Goal: Task Accomplishment & Management: Use online tool/utility

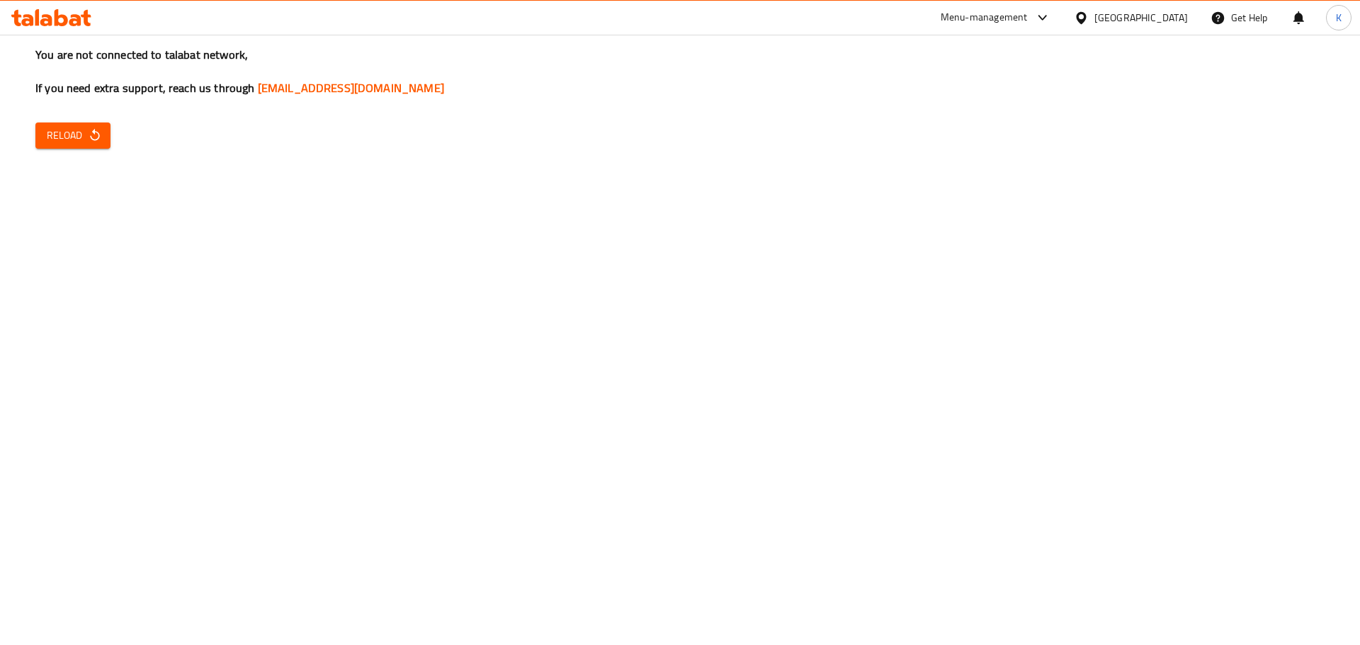
click at [97, 145] on button "Reload" at bounding box center [72, 136] width 75 height 26
click at [81, 144] on span "Reload" at bounding box center [73, 136] width 52 height 18
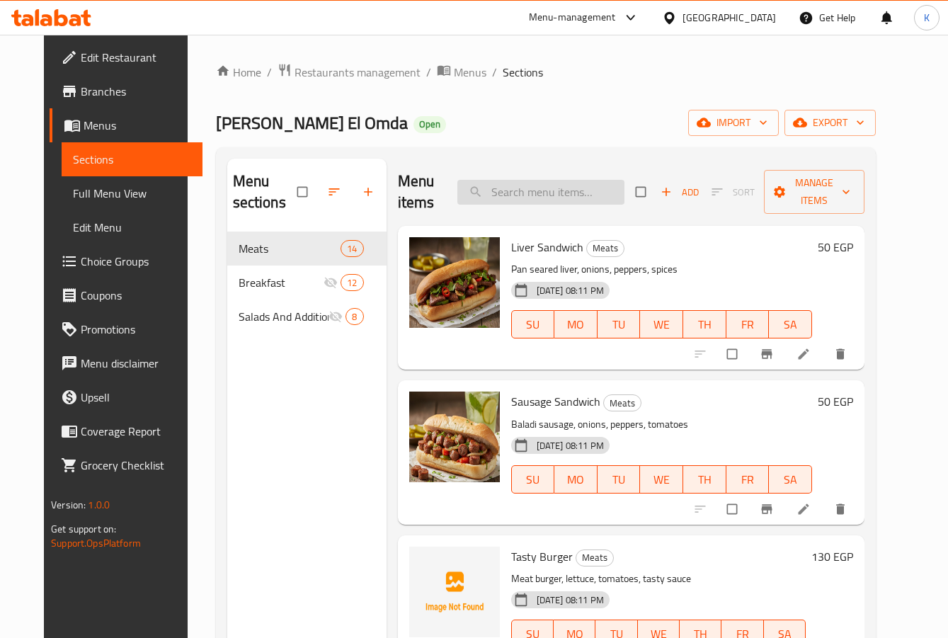
click at [568, 186] on input "search" at bounding box center [541, 192] width 167 height 25
paste input "Blueberry Cheesecake"
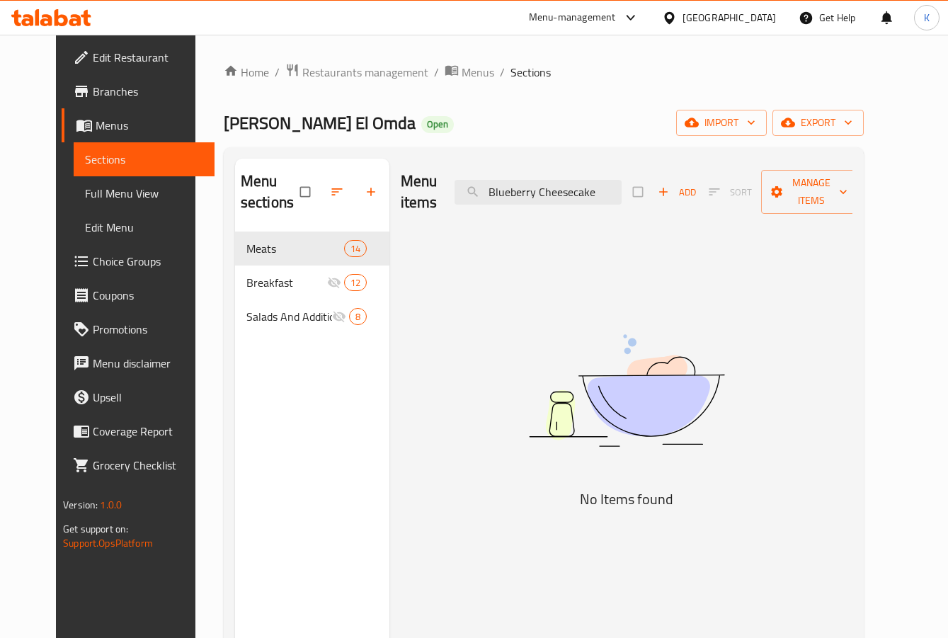
drag, startPoint x: 560, startPoint y: 195, endPoint x: 297, endPoint y: 189, distance: 262.8
click at [297, 189] on div "Menu sections Meats 14 Breakfast 12 Salads And Additions 8 Menu items Blueberry…" at bounding box center [544, 478] width 618 height 638
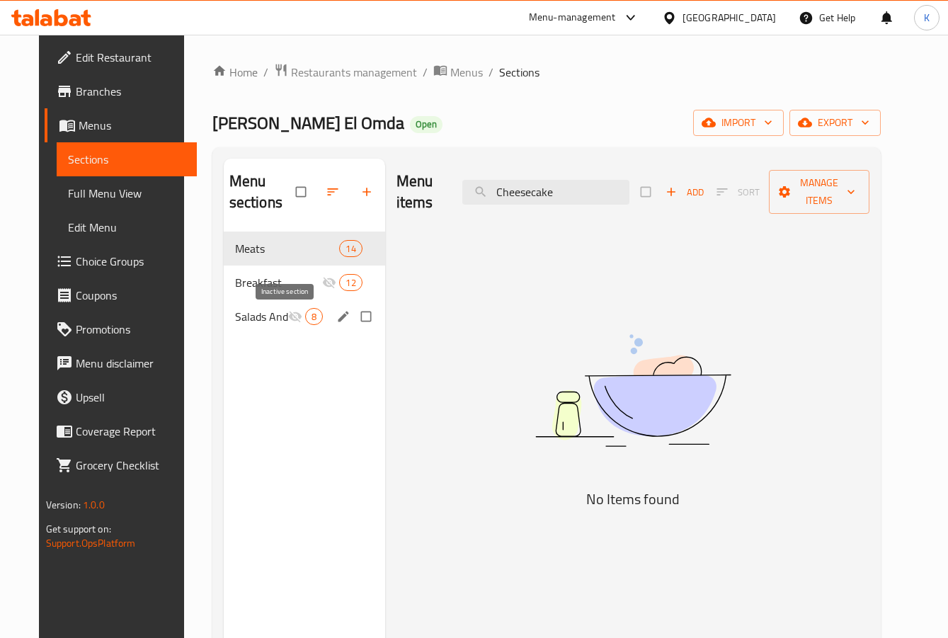
click at [263, 314] on span "Salads And Additions" at bounding box center [261, 316] width 53 height 17
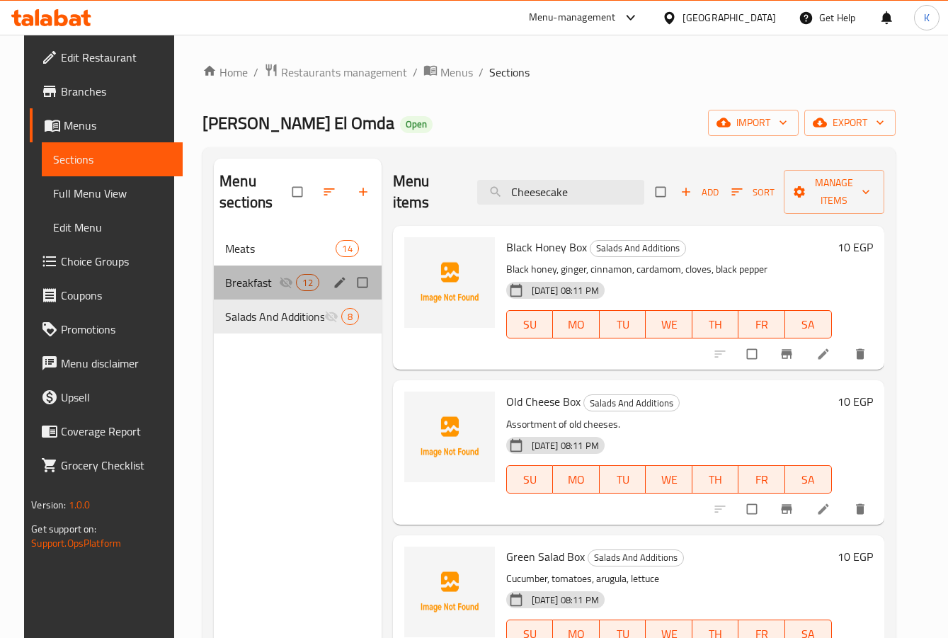
click at [272, 293] on div "Breakfast 12" at bounding box center [298, 283] width 168 height 34
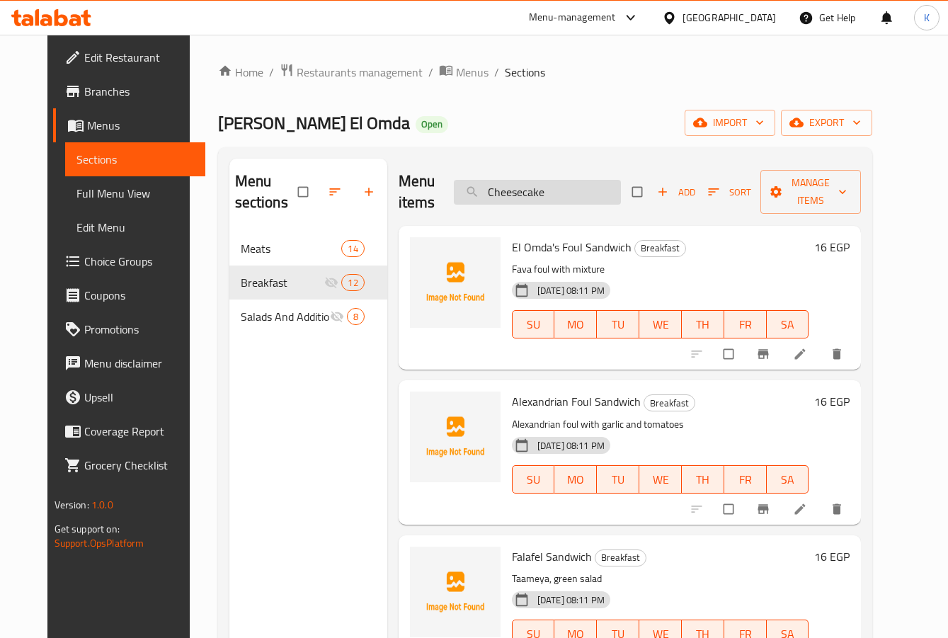
drag, startPoint x: 542, startPoint y: 189, endPoint x: 628, endPoint y: 191, distance: 85.7
click at [621, 191] on input "Cheesecake" at bounding box center [537, 192] width 167 height 25
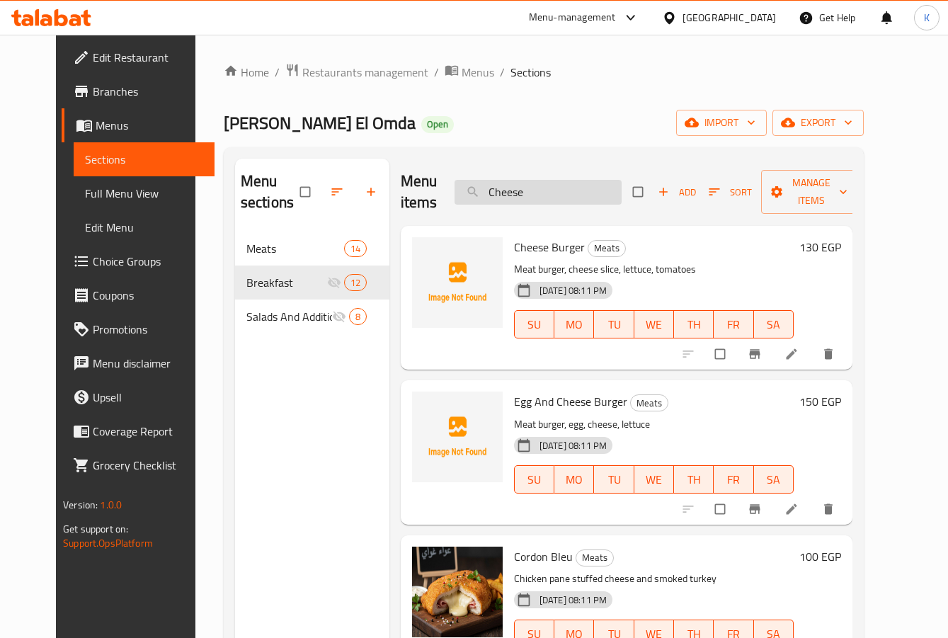
click at [568, 198] on input "Cheese" at bounding box center [538, 192] width 167 height 25
paste input "Blueberry"
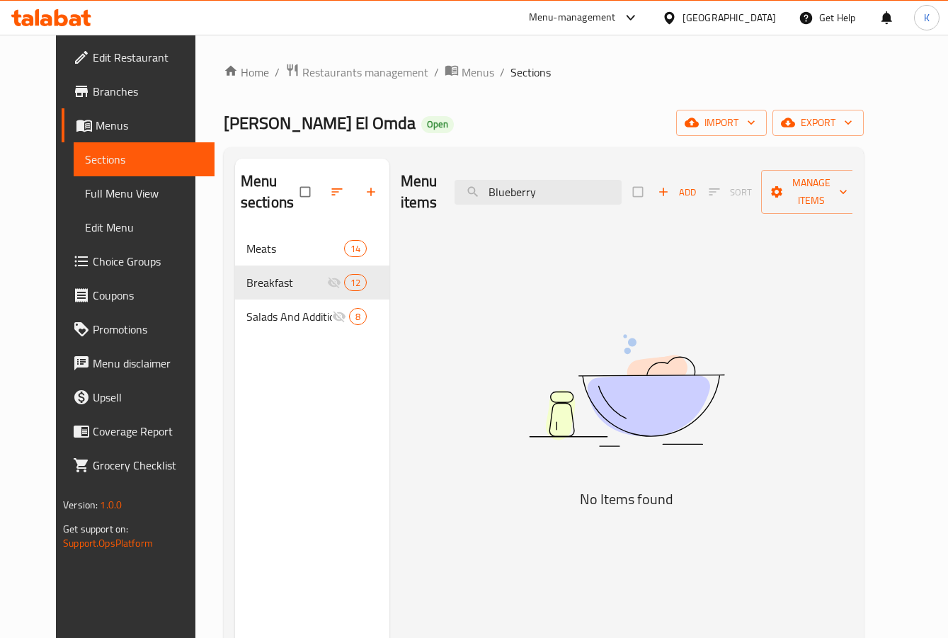
type input "Blueberry"
click at [749, 29] on div "Egypt" at bounding box center [719, 18] width 137 height 34
click at [683, 17] on div at bounding box center [672, 18] width 21 height 16
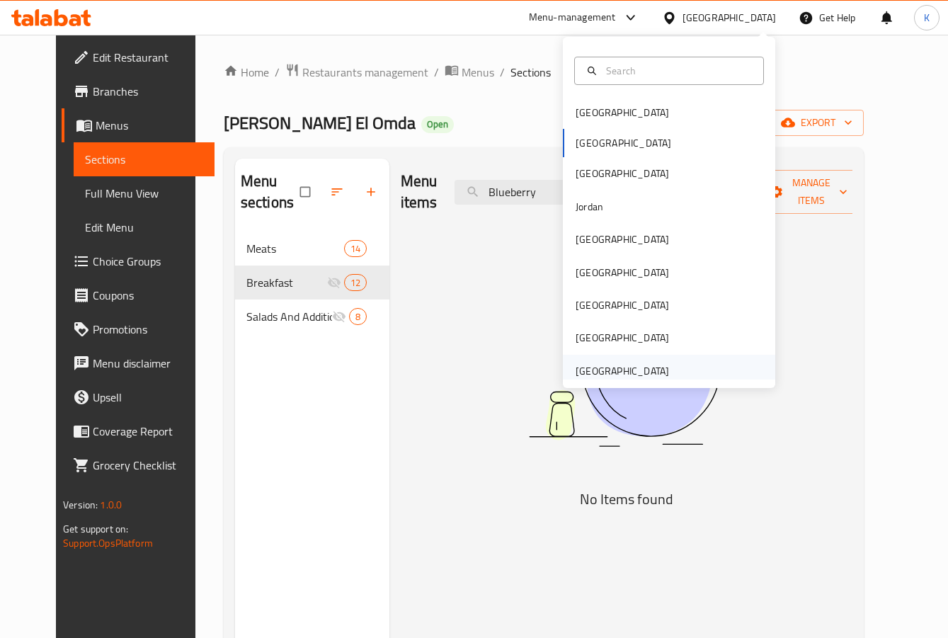
click at [622, 366] on div "[GEOGRAPHIC_DATA]" at bounding box center [622, 371] width 93 height 16
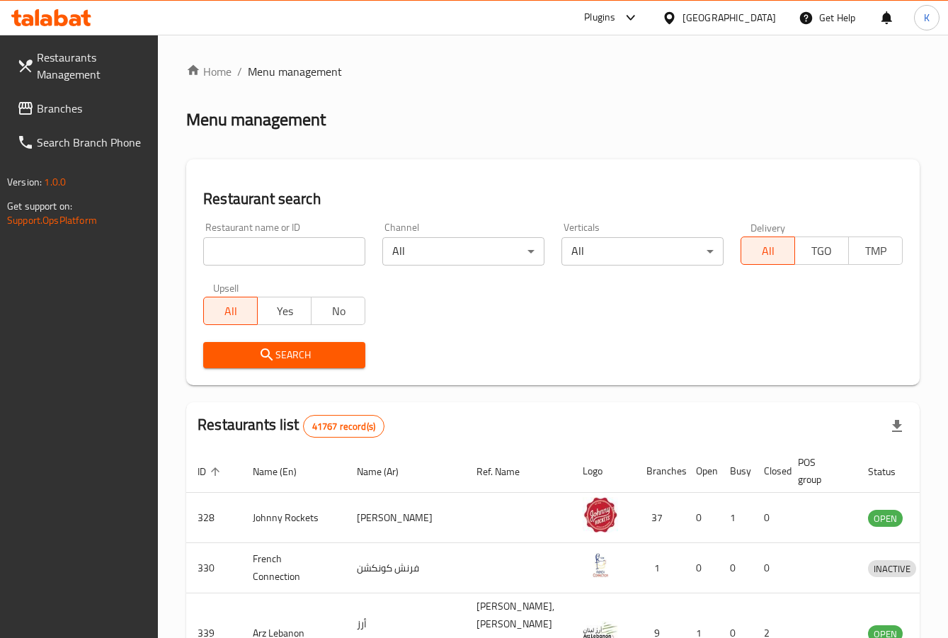
click at [64, 106] on span "Branches" at bounding box center [92, 108] width 110 height 17
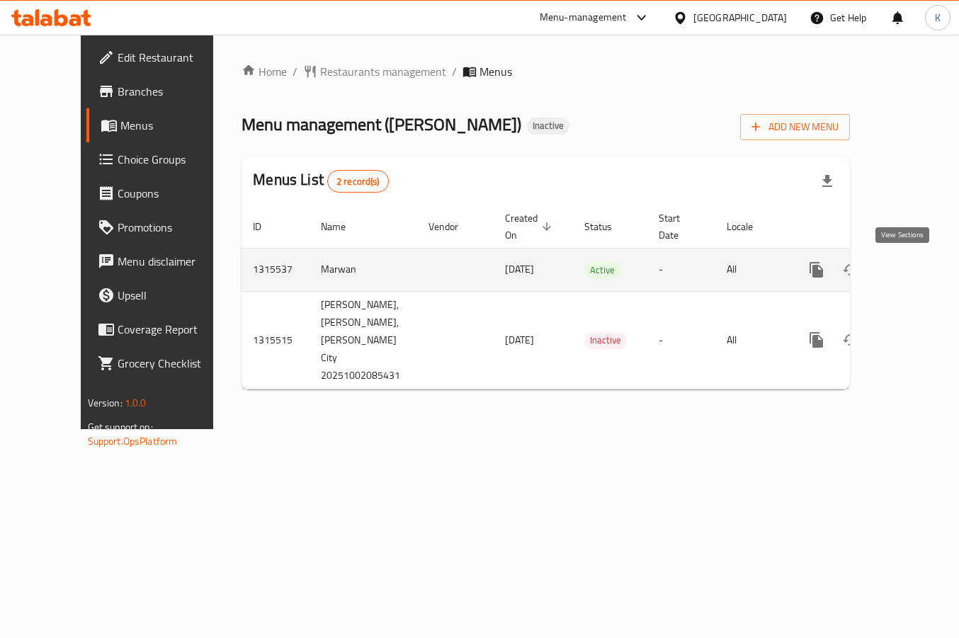
click at [910, 270] on icon "enhanced table" at bounding box center [918, 269] width 17 height 17
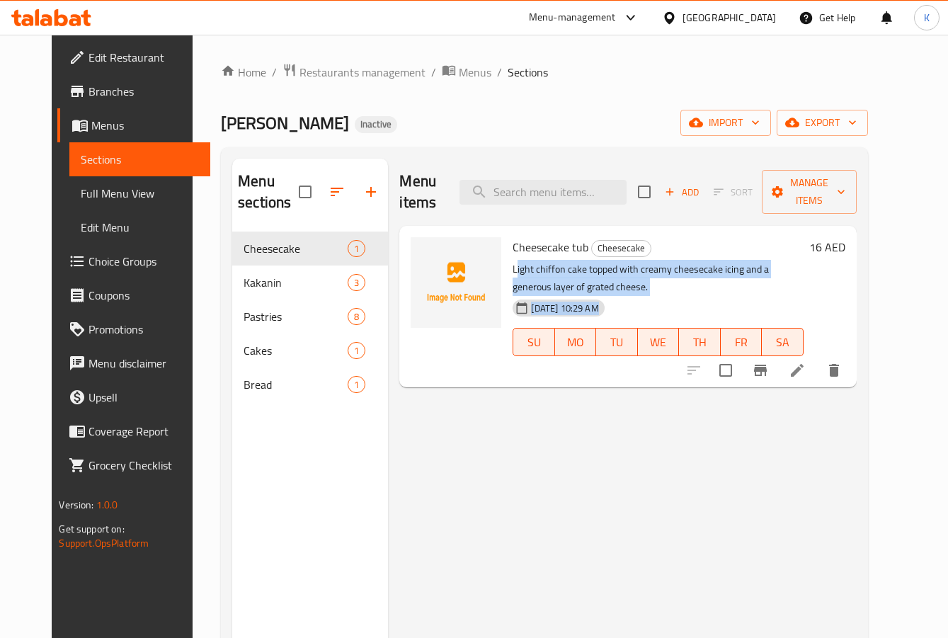
drag, startPoint x: 504, startPoint y: 251, endPoint x: 805, endPoint y: 300, distance: 304.1
click at [805, 300] on div "Cheesecake tub Cheesecake Light chiffon cake topped with creamy cheesecake icin…" at bounding box center [658, 307] width 302 height 150
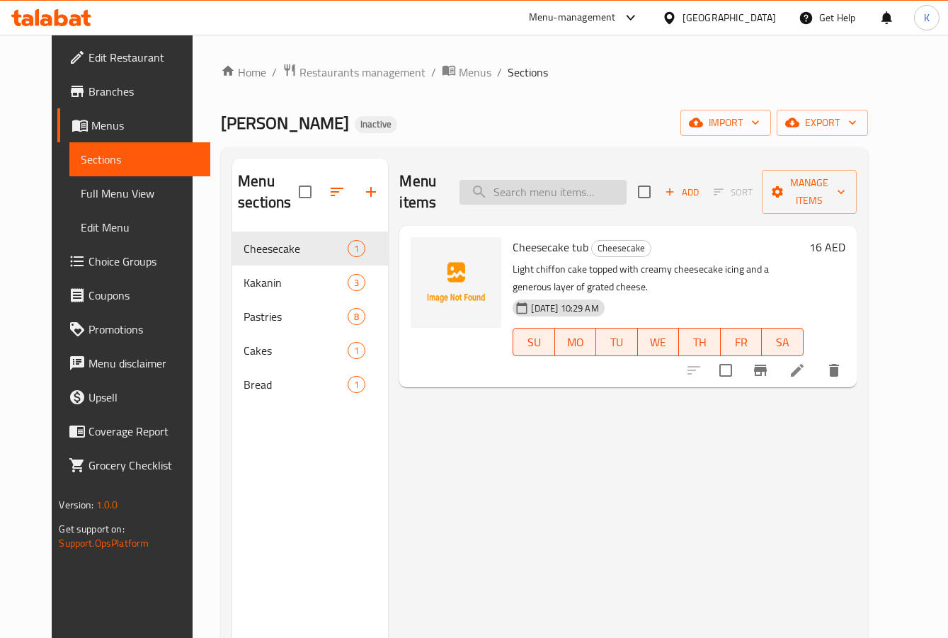
click at [560, 180] on input "search" at bounding box center [543, 192] width 167 height 25
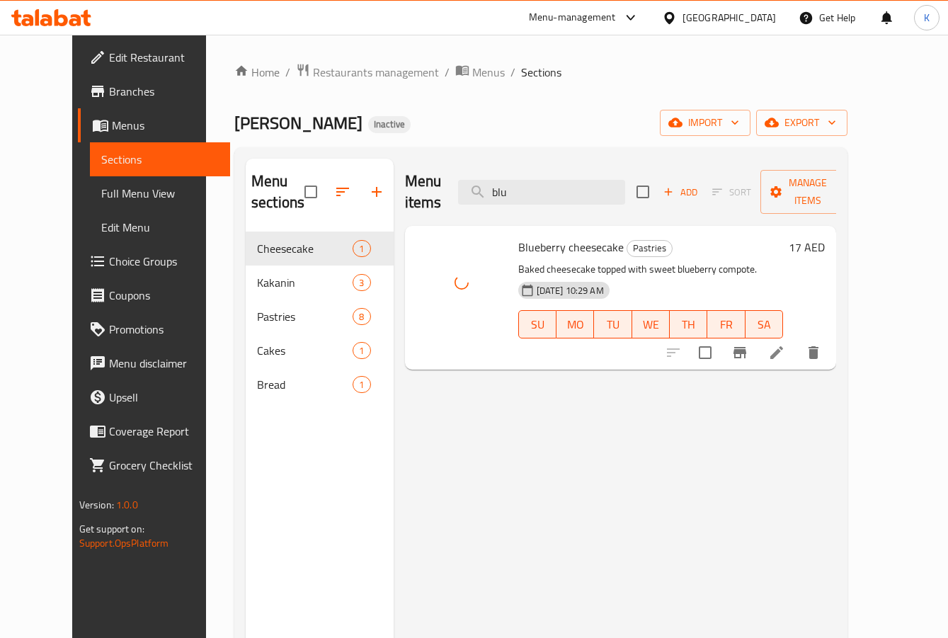
click at [439, 178] on div "Menu items blu Add Sort Manage items" at bounding box center [621, 192] width 432 height 67
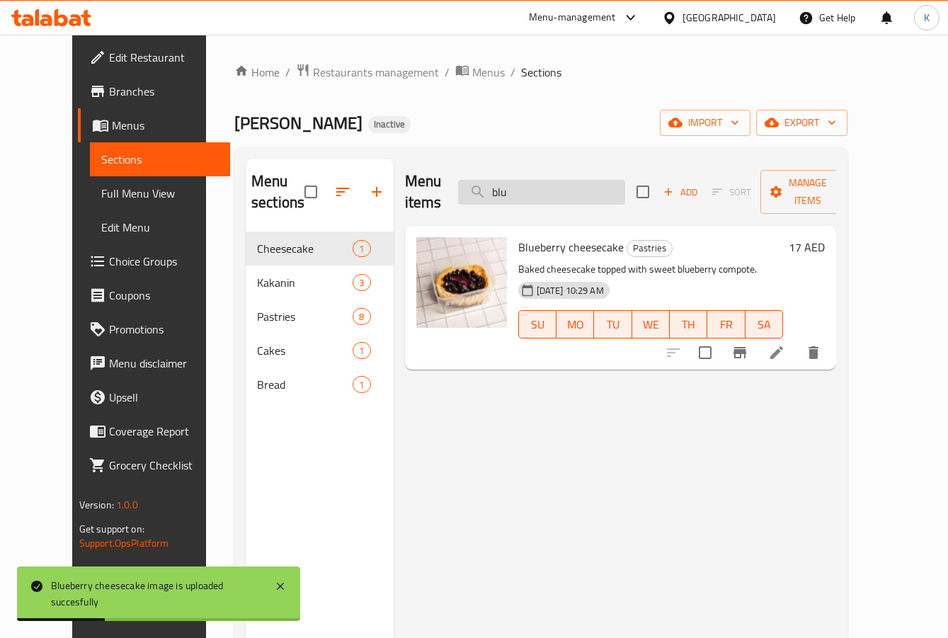
click at [543, 180] on input "blu" at bounding box center [541, 192] width 167 height 25
paste input "Brazo de Mercedez"
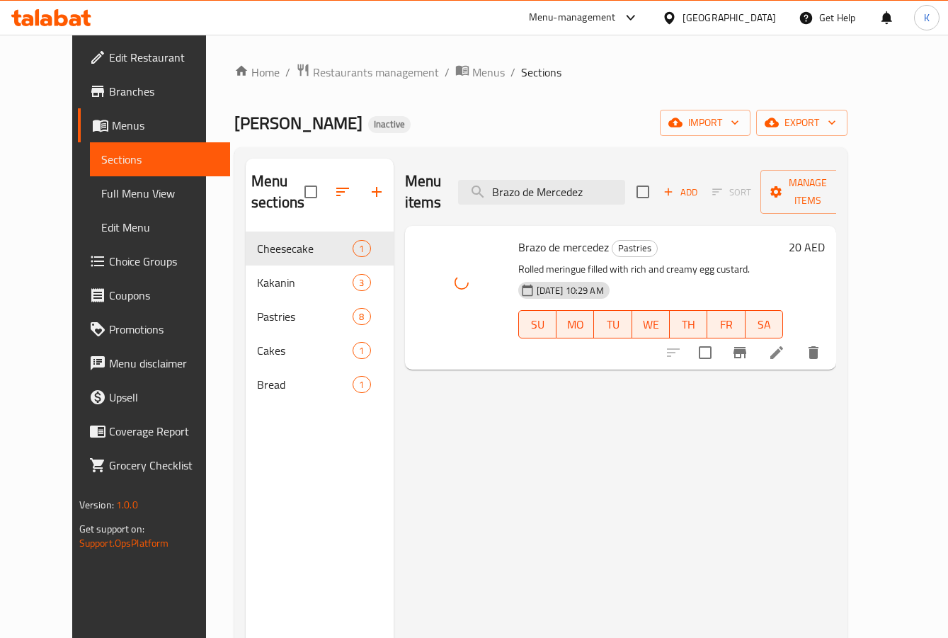
drag, startPoint x: 510, startPoint y: 515, endPoint x: 432, endPoint y: 460, distance: 95.1
click at [510, 515] on div "Menu items Brazo de Mercedez Add Sort Manage items Brazo de mercedez Pastries R…" at bounding box center [615, 478] width 443 height 638
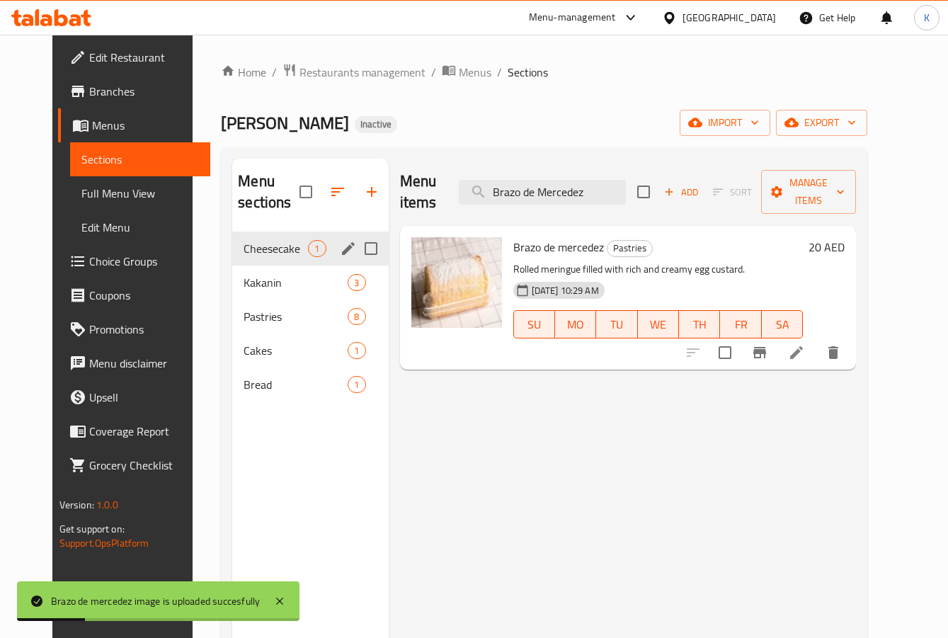
click at [276, 249] on span "Cheesecake" at bounding box center [276, 248] width 64 height 17
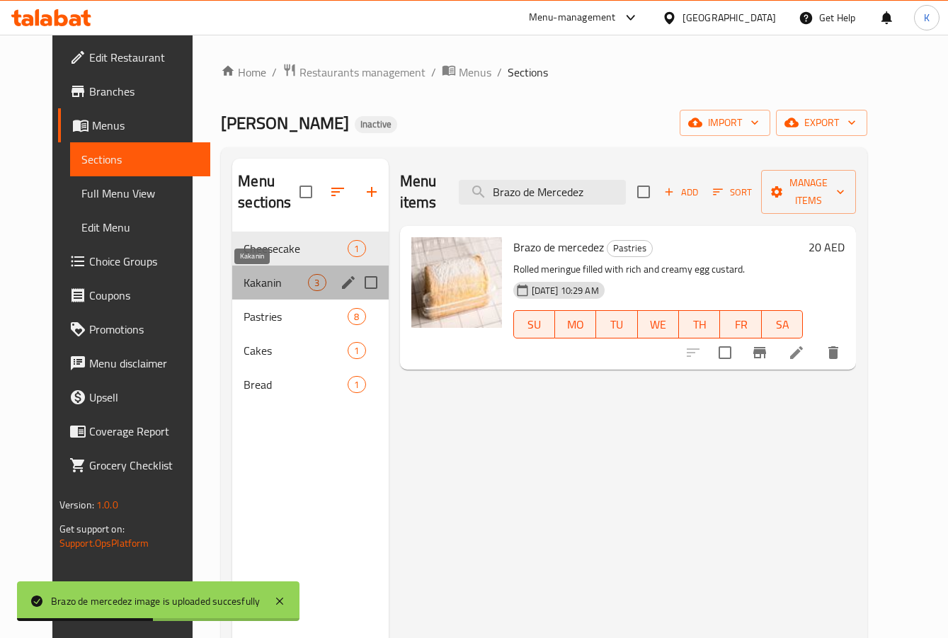
click at [251, 274] on span "Kakanin" at bounding box center [276, 282] width 64 height 17
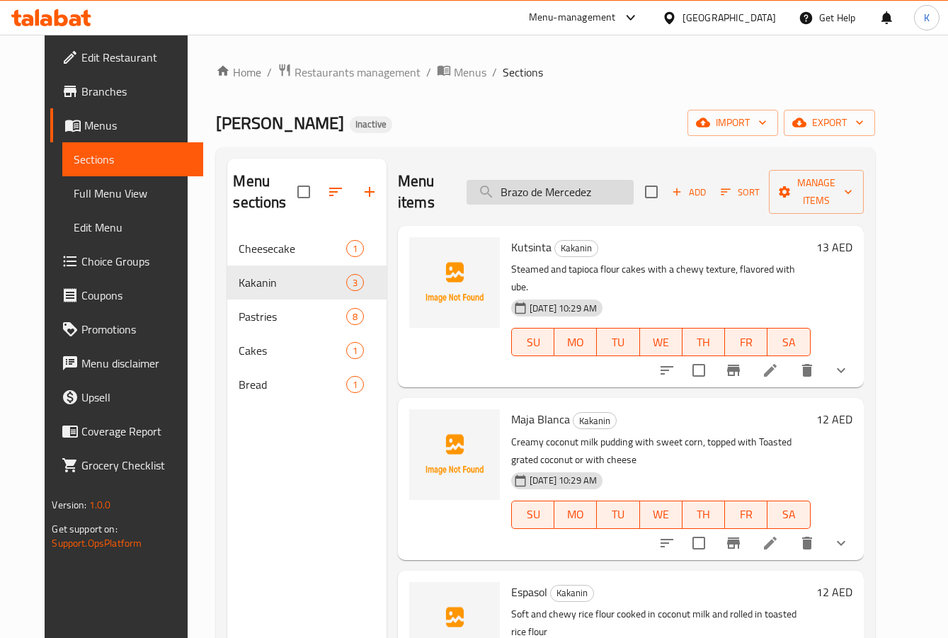
click at [542, 182] on input "Brazo de Mercedez" at bounding box center [550, 192] width 167 height 25
paste input "Cassava Cake"
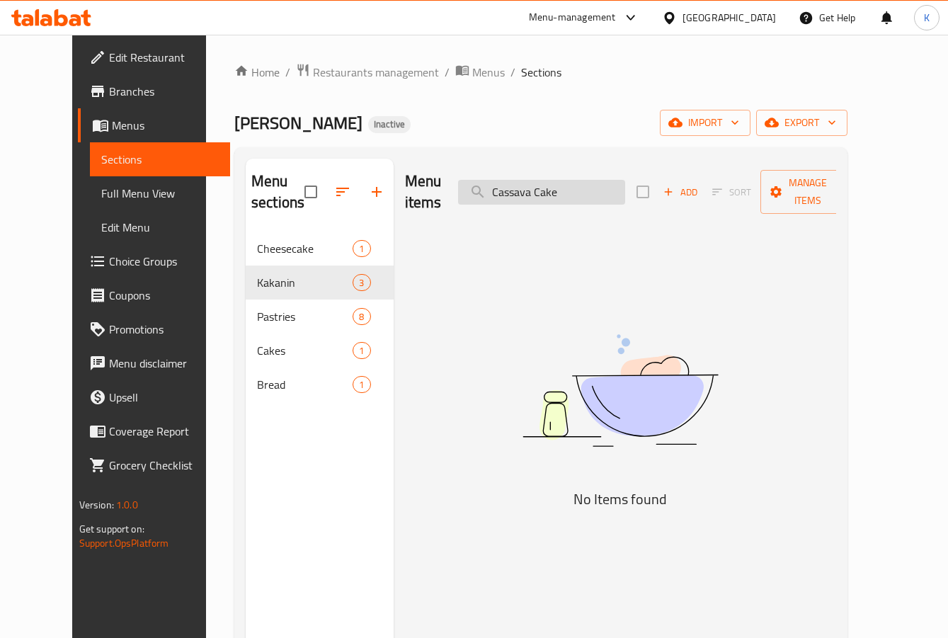
click at [569, 180] on input "Cassava Cake" at bounding box center [541, 192] width 167 height 25
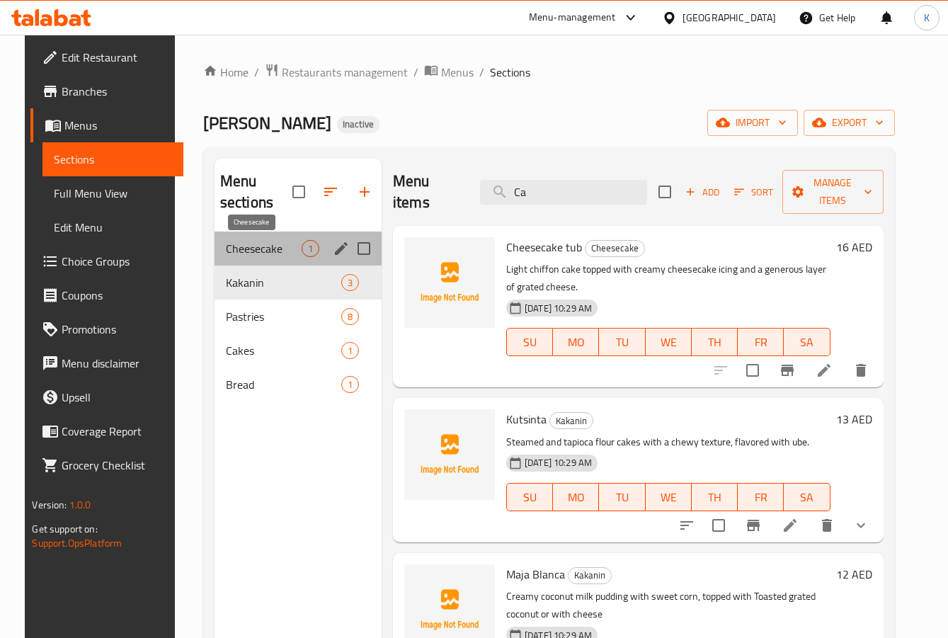
click at [242, 246] on span "Cheesecake" at bounding box center [264, 248] width 76 height 17
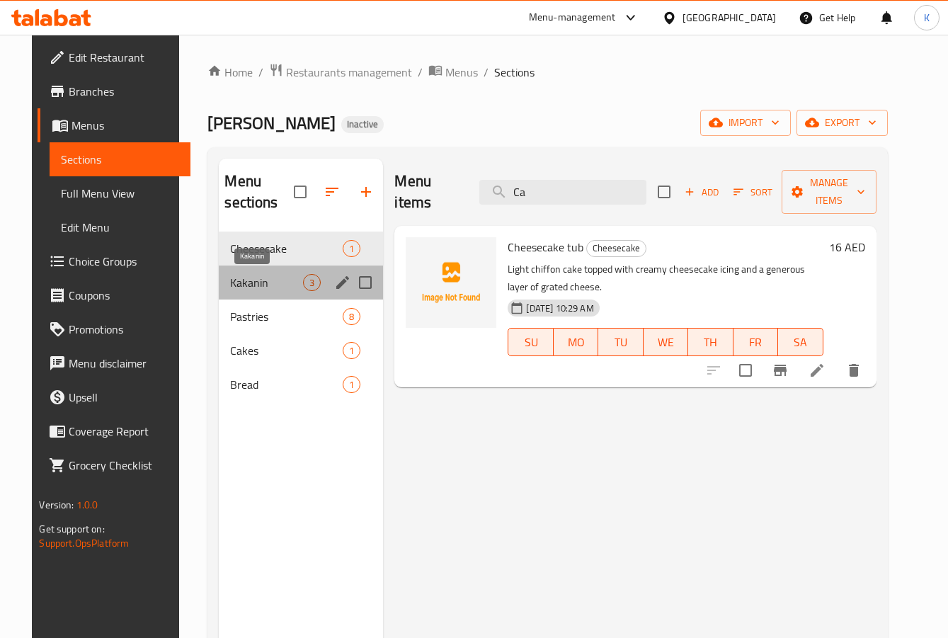
click at [263, 285] on span "Kakanin" at bounding box center [266, 282] width 73 height 17
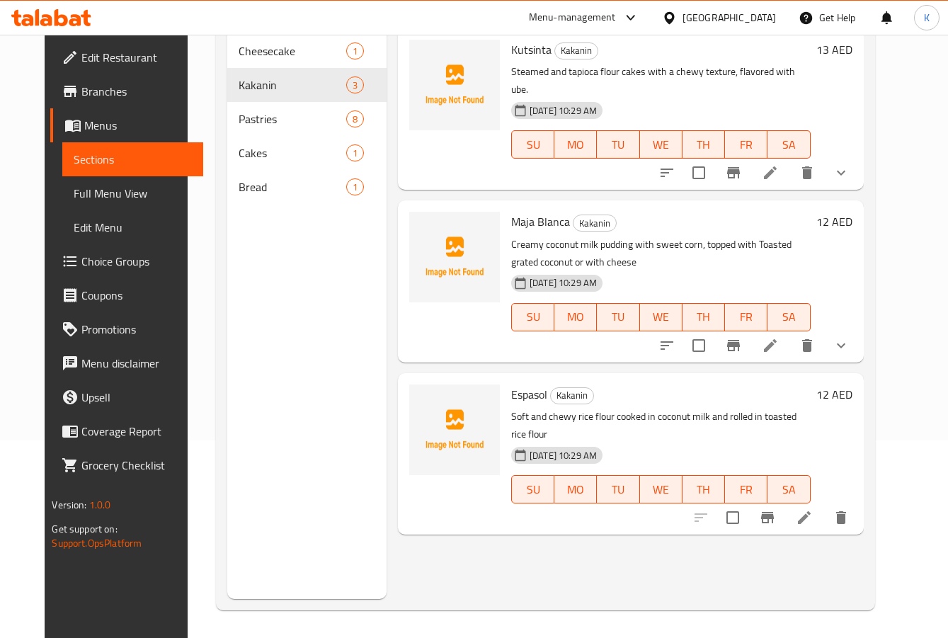
scroll to position [198, 0]
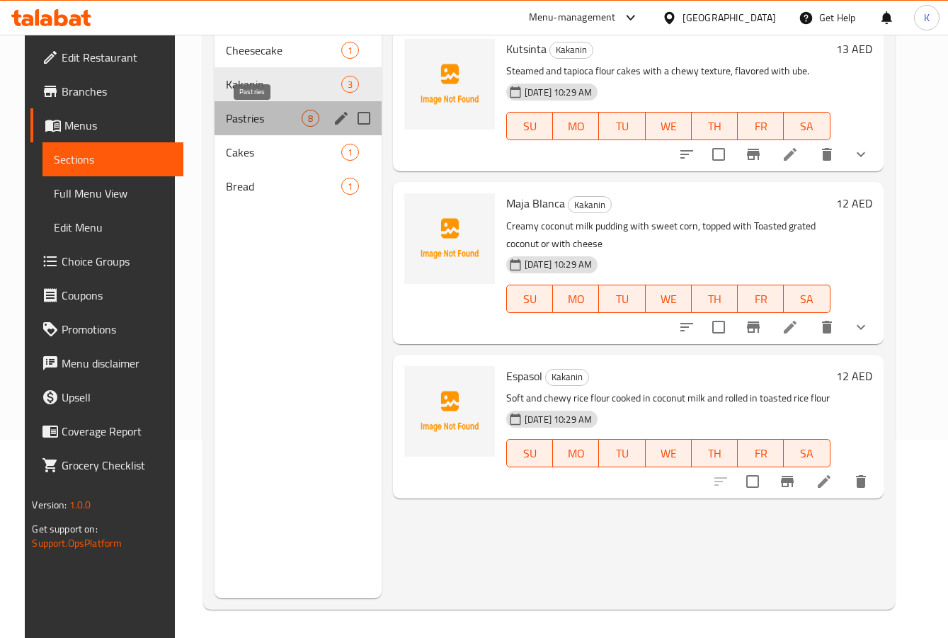
click at [226, 111] on span "Pastries" at bounding box center [264, 118] width 76 height 17
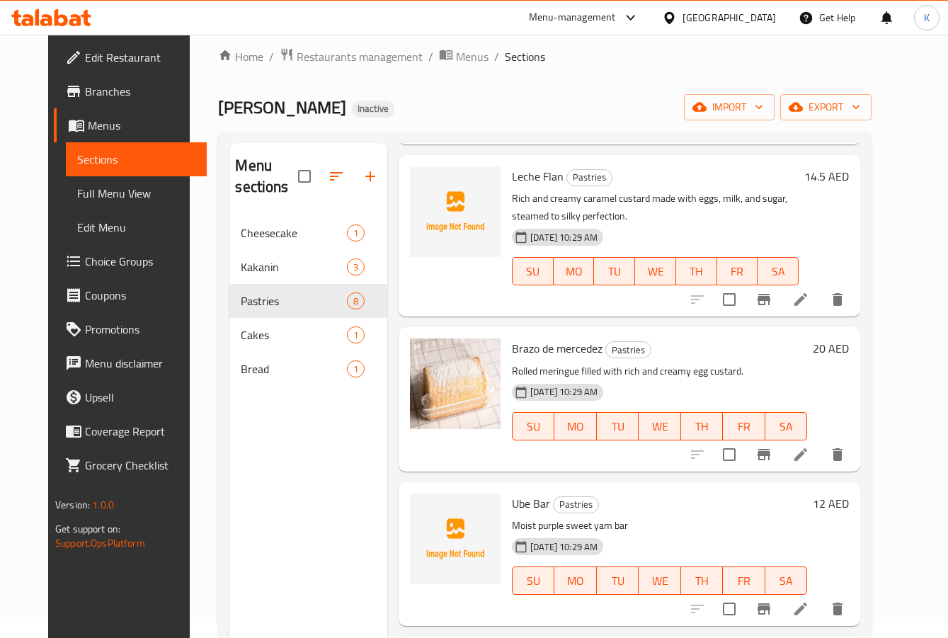
scroll to position [198, 0]
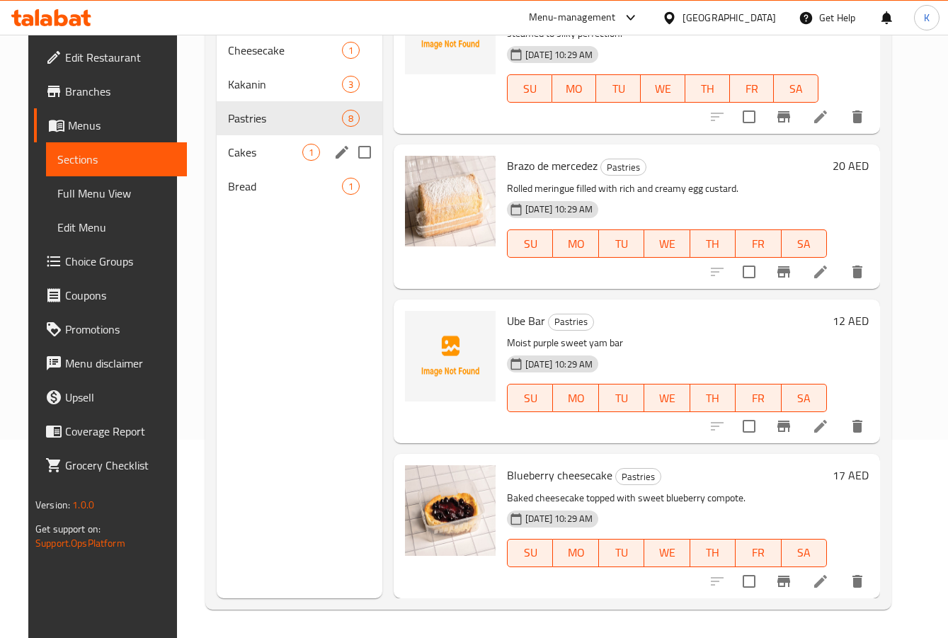
click at [234, 147] on span "Cakes" at bounding box center [265, 152] width 74 height 17
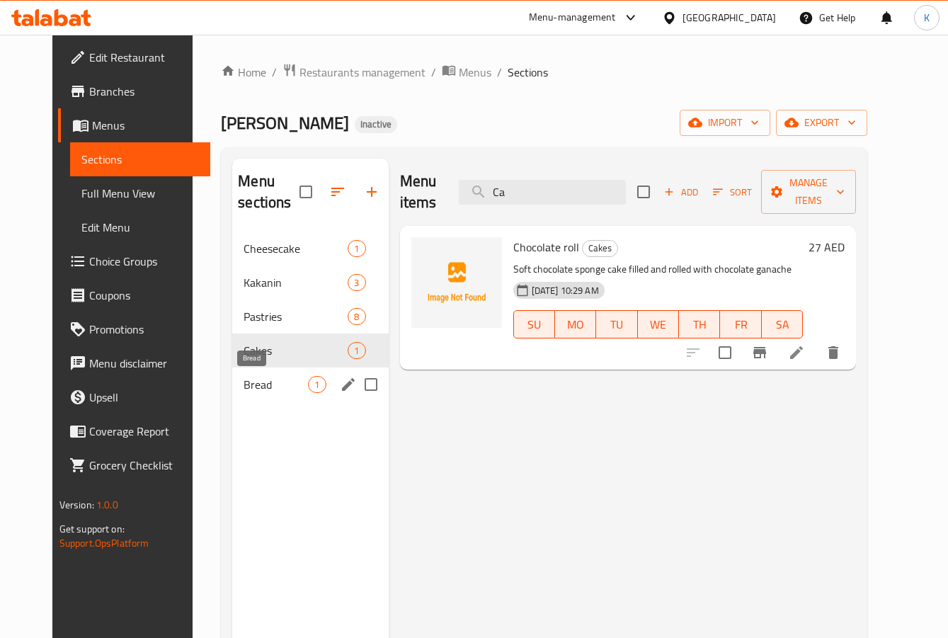
click at [244, 378] on span "Bread" at bounding box center [276, 384] width 64 height 17
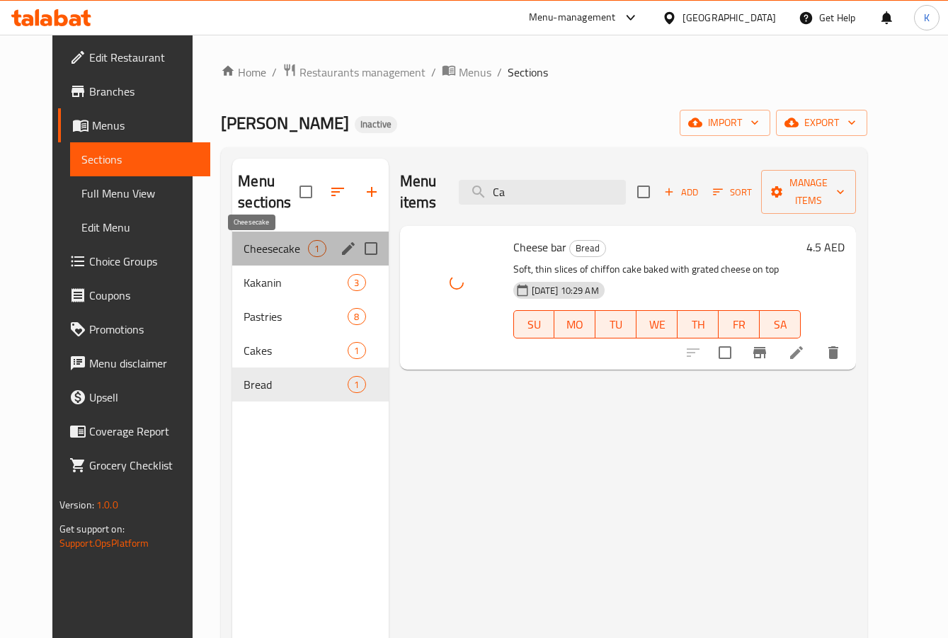
click at [273, 251] on span "Cheesecake" at bounding box center [276, 248] width 64 height 17
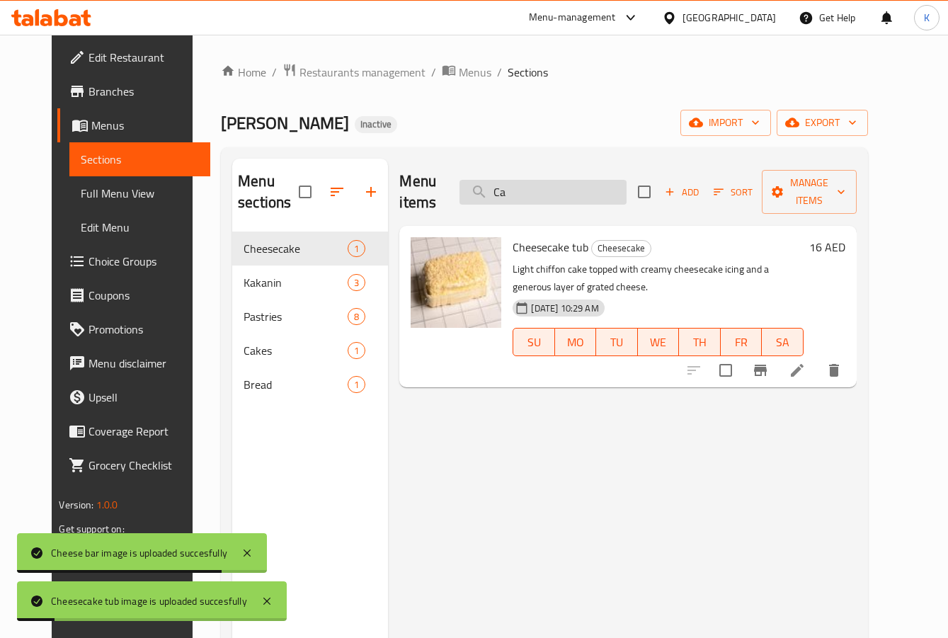
click at [521, 183] on input "Ca" at bounding box center [543, 192] width 167 height 25
paste input "hocolate Brownies"
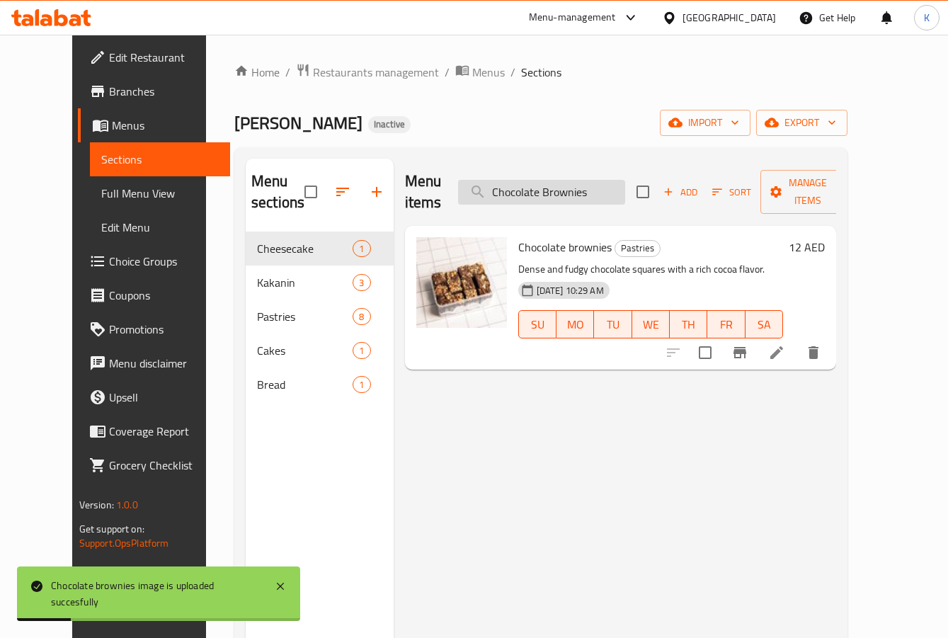
click at [535, 183] on input "Chocolate Brownies" at bounding box center [541, 192] width 167 height 25
paste input "Crinkl"
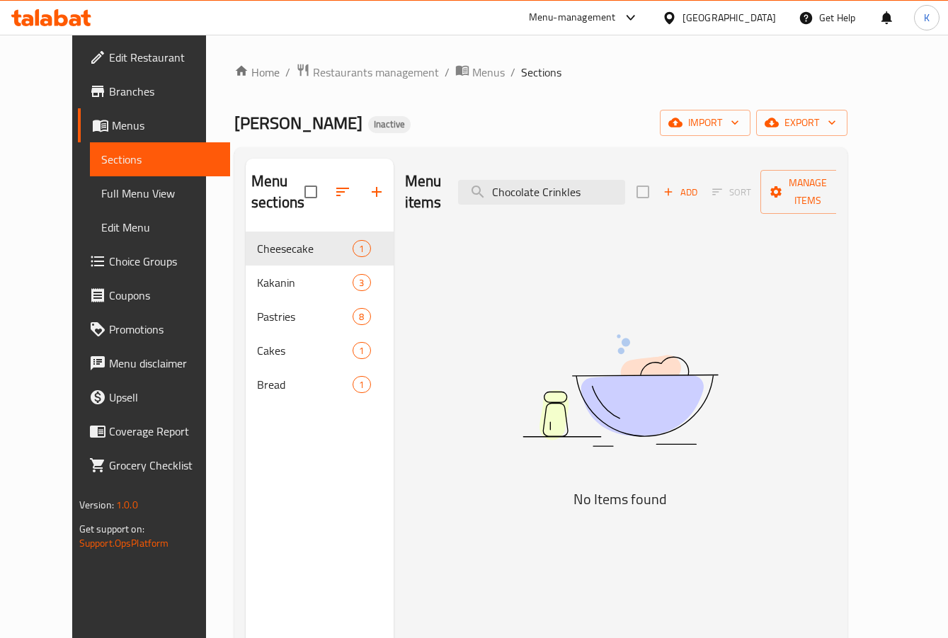
drag, startPoint x: 564, startPoint y: 185, endPoint x: 761, endPoint y: 171, distance: 197.4
click at [761, 171] on div "Menu items Chocolate Crinkles Add Sort Manage items" at bounding box center [621, 192] width 432 height 67
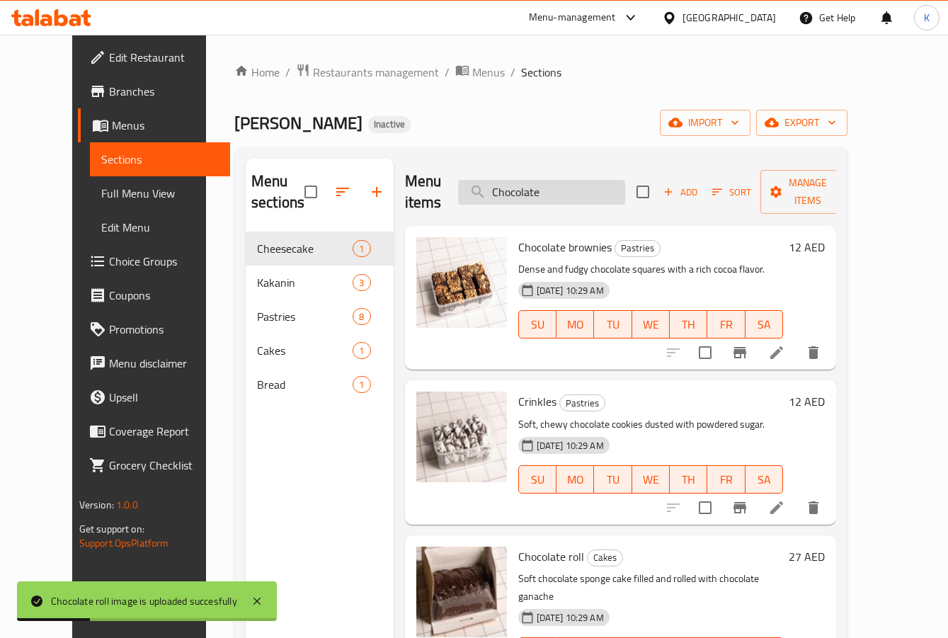
click at [586, 181] on input "Chocolate" at bounding box center [541, 192] width 167 height 25
paste input "oconut macaroons"
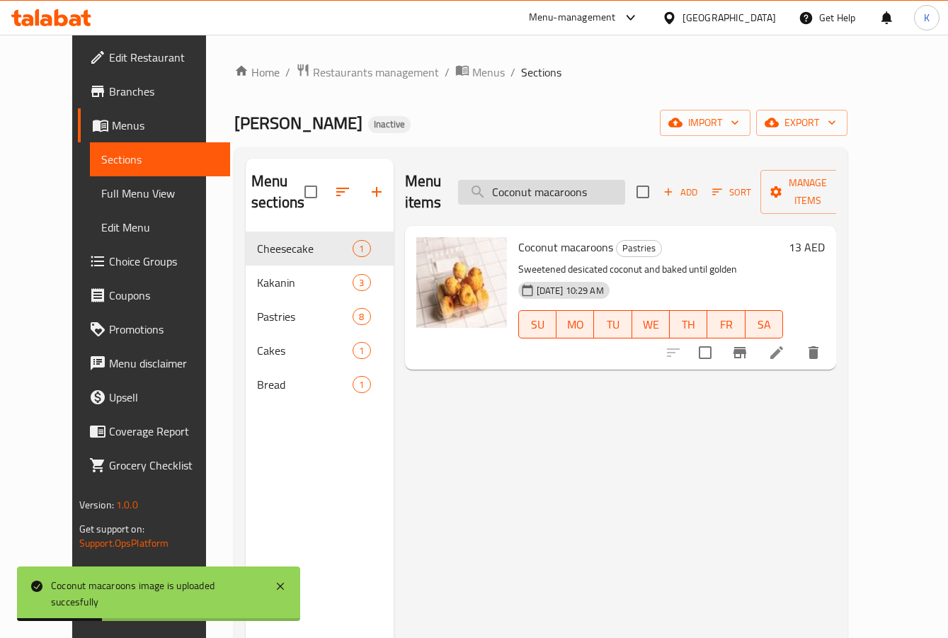
click at [526, 181] on input "Coconut macaroons" at bounding box center [541, 192] width 167 height 25
paste input "Espasol"
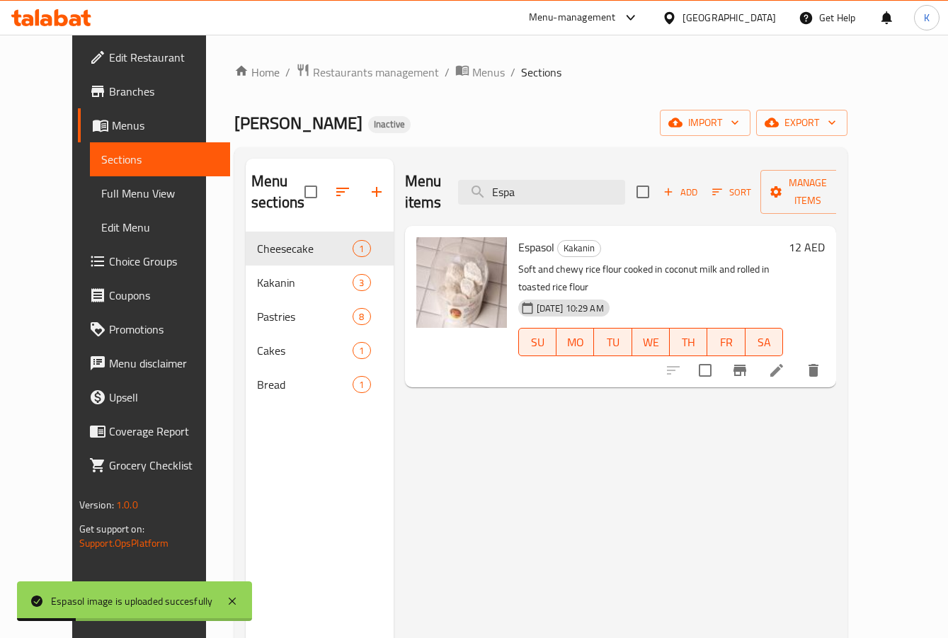
drag, startPoint x: 560, startPoint y: 177, endPoint x: 304, endPoint y: 152, distance: 257.7
click at [304, 152] on div "Menu sections Cheesecake 1 Kakanin 3 Pastries 8 Cakes 1 Bread 1 Menu items Espa…" at bounding box center [540, 477] width 613 height 661
paste input "Kutsint"
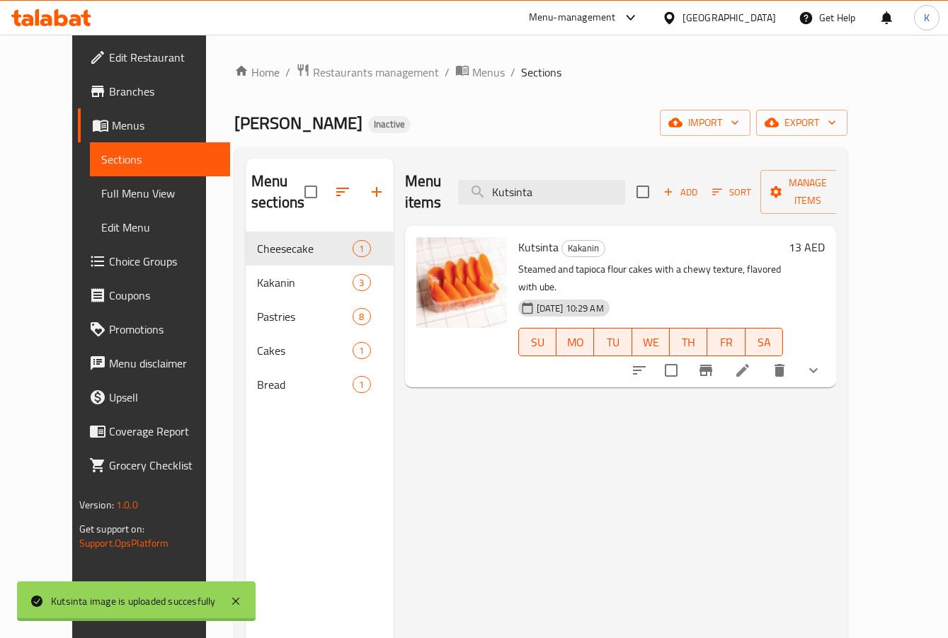
drag, startPoint x: 562, startPoint y: 188, endPoint x: 433, endPoint y: 161, distance: 131.7
click at [435, 161] on div "Menu items Kutsinta Add Sort Manage items" at bounding box center [621, 192] width 432 height 67
paste input "[PERSON_NAME]"
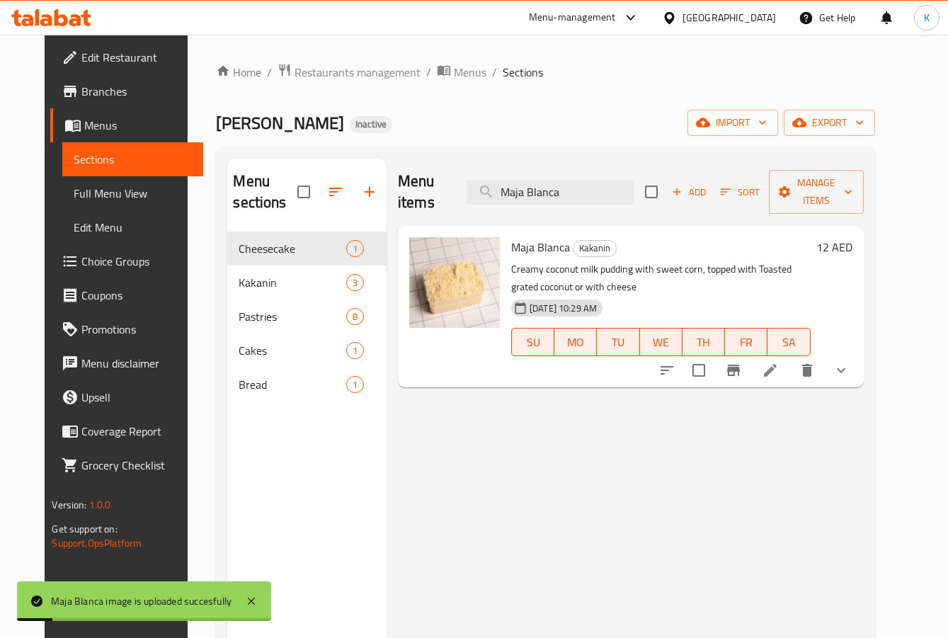
drag, startPoint x: 594, startPoint y: 176, endPoint x: 350, endPoint y: 162, distance: 244.0
click at [350, 162] on div "Menu sections Cheesecake 1 Kakanin 3 Pastries 8 Cakes 1 Bread 1 Menu items Maja…" at bounding box center [545, 478] width 636 height 638
paste input "Ube Bar"
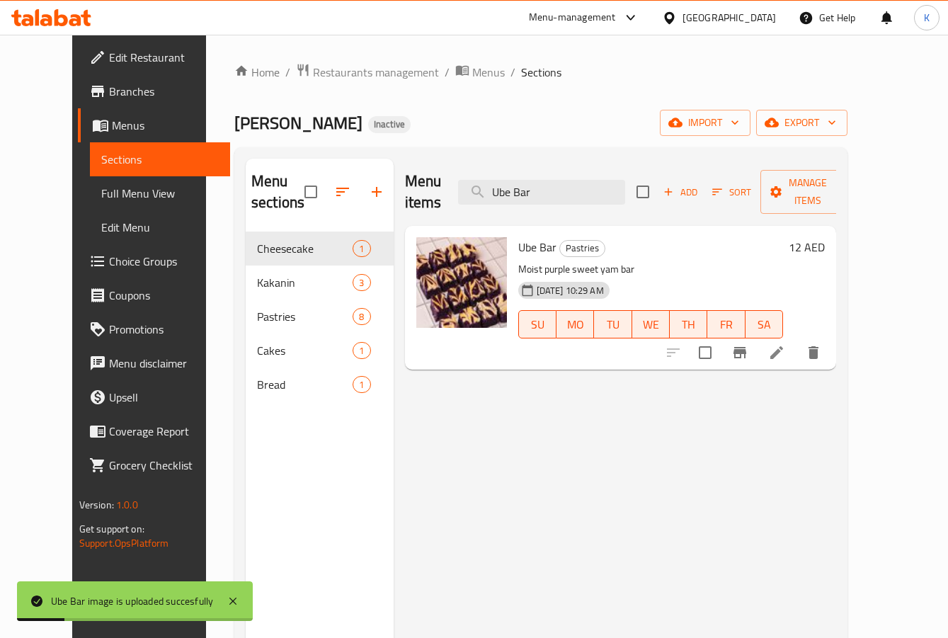
drag, startPoint x: 564, startPoint y: 178, endPoint x: 398, endPoint y: 164, distance: 167.1
click at [405, 165] on div "Menu items Ube Bar Add Sort Manage items" at bounding box center [621, 192] width 432 height 67
paste input "Custard Cake"
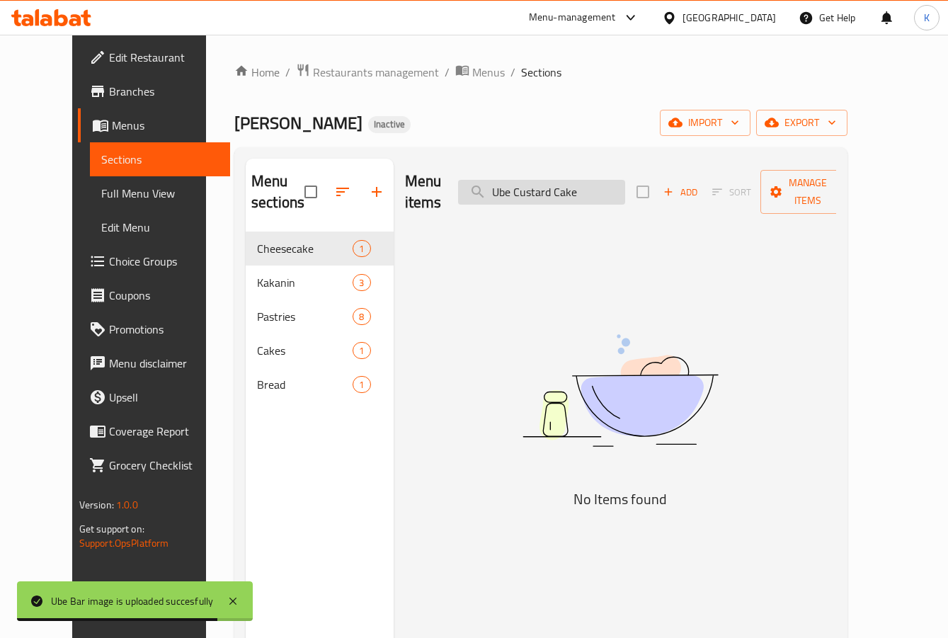
click at [565, 184] on input "Ube Custard Cake" at bounding box center [541, 192] width 167 height 25
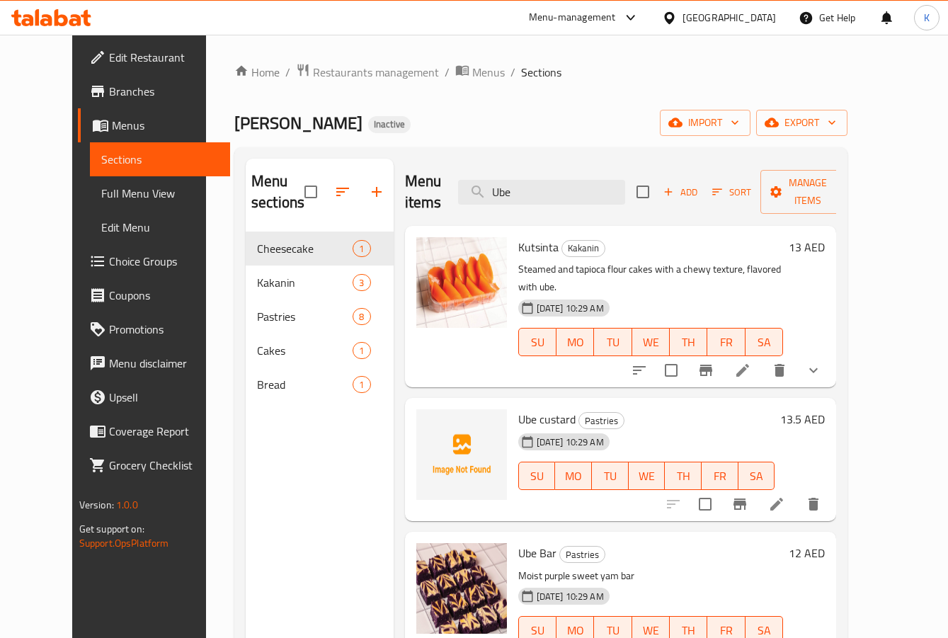
type input "Ube"
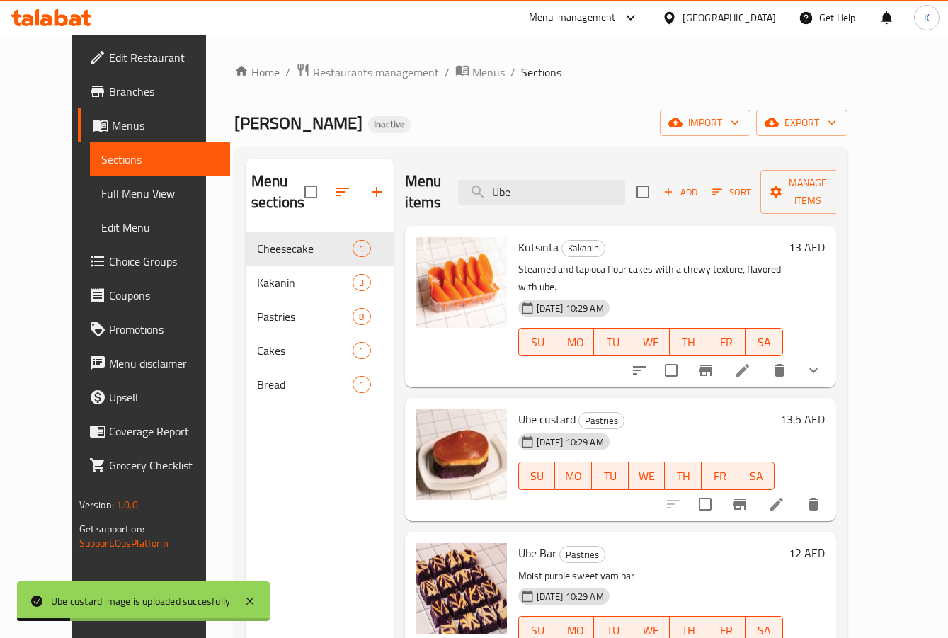
click at [334, 470] on div "Menu sections Cheesecake 1 Kakanin 3 Pastries 8 Cakes 1 Bread 1" at bounding box center [320, 478] width 148 height 638
click at [101, 200] on span "Full Menu View" at bounding box center [160, 193] width 118 height 17
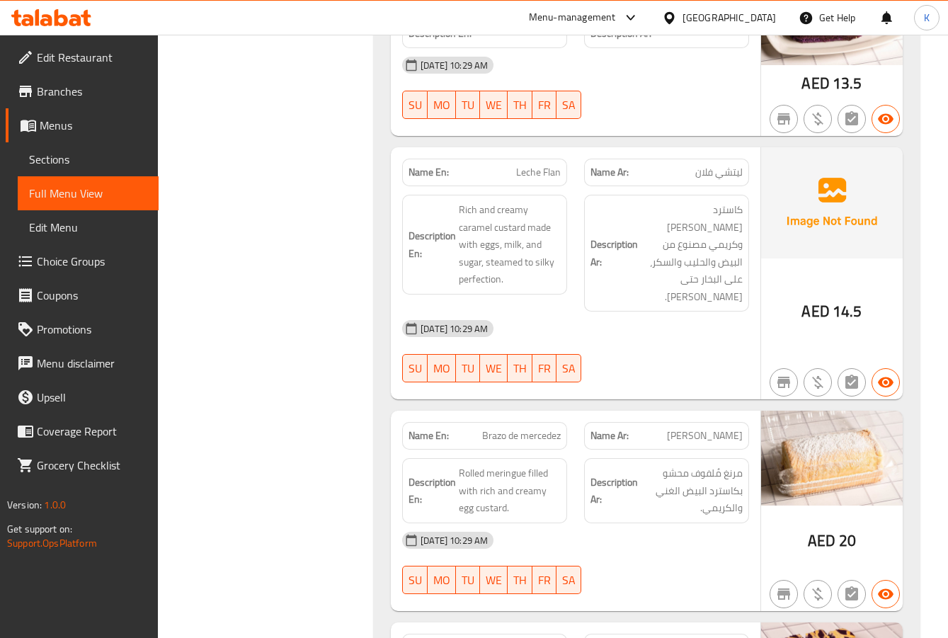
scroll to position [2063, 0]
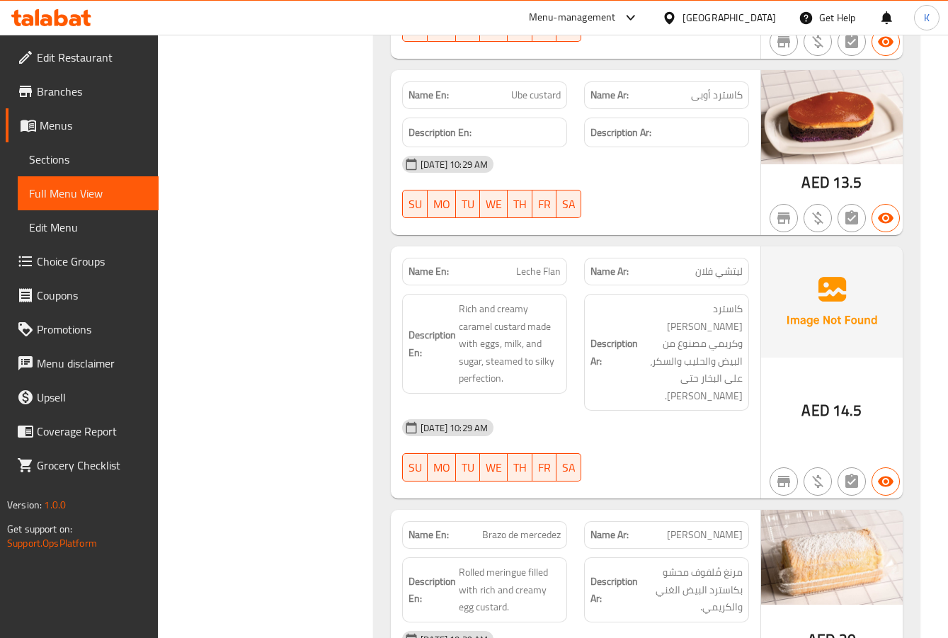
click at [535, 270] on span "Leche Flan" at bounding box center [538, 271] width 45 height 15
copy span "Leche"
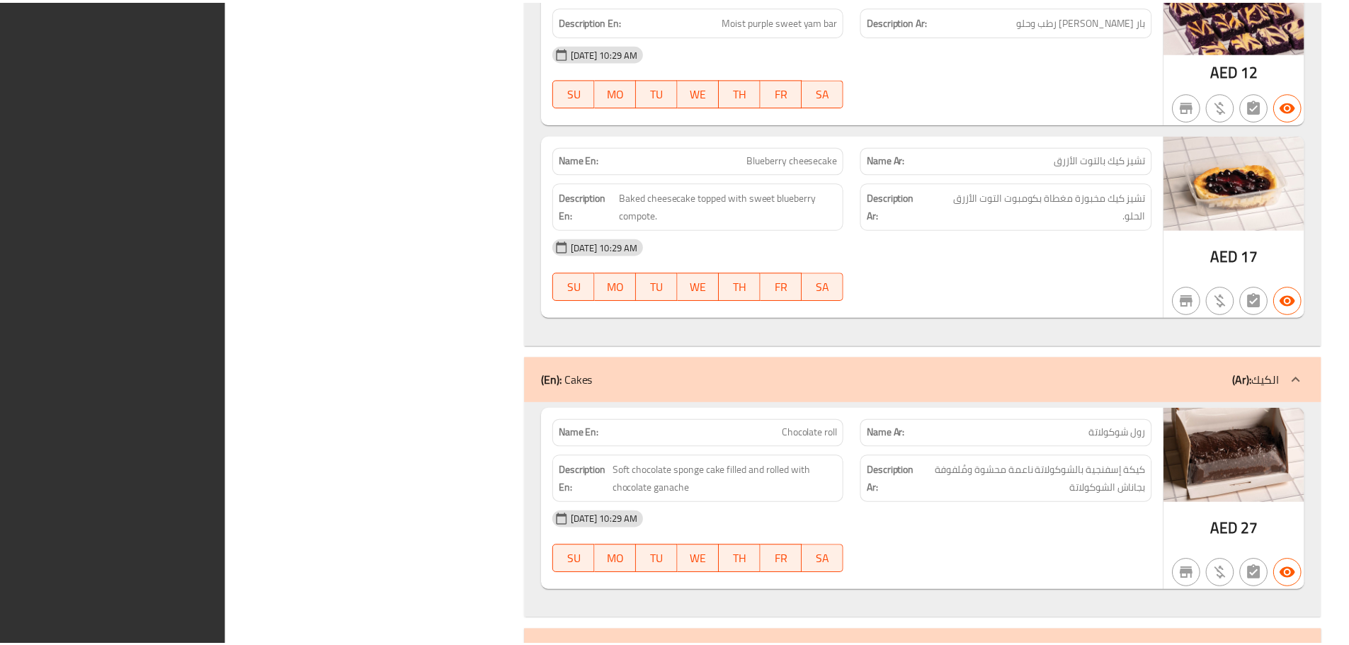
scroll to position [2790, 0]
